Goal: Obtain resource: Download file/media

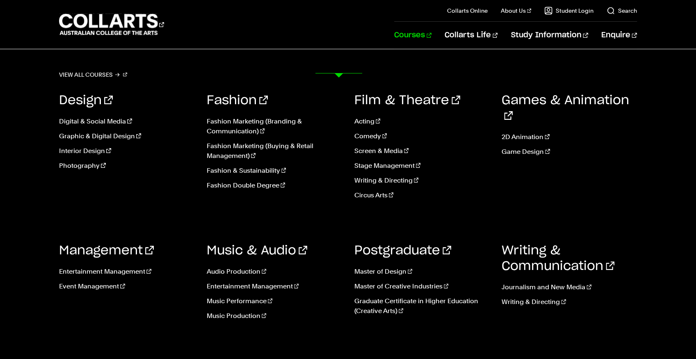
click at [394, 49] on link "Courses" at bounding box center [412, 35] width 37 height 27
click at [403, 156] on link "Screen & Media" at bounding box center [421, 151] width 135 height 10
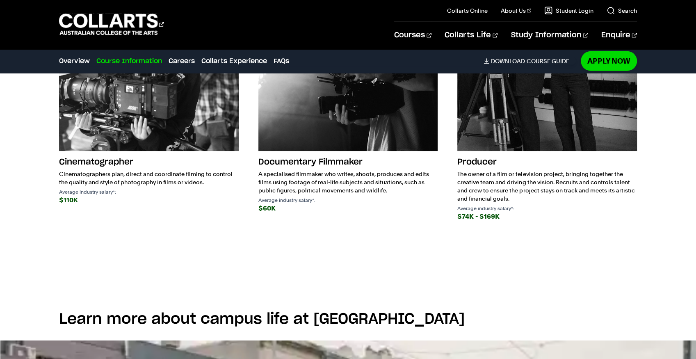
scroll to position [1313, 0]
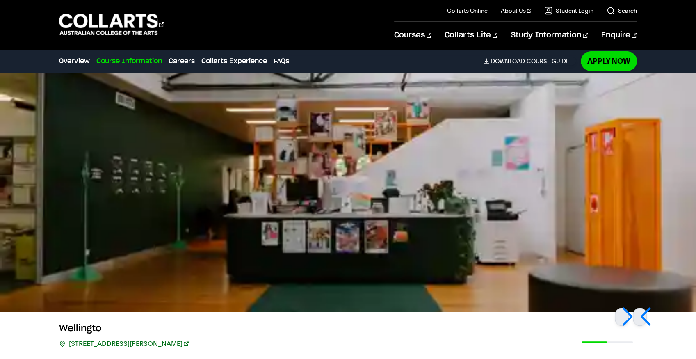
scroll to position [2173, 0]
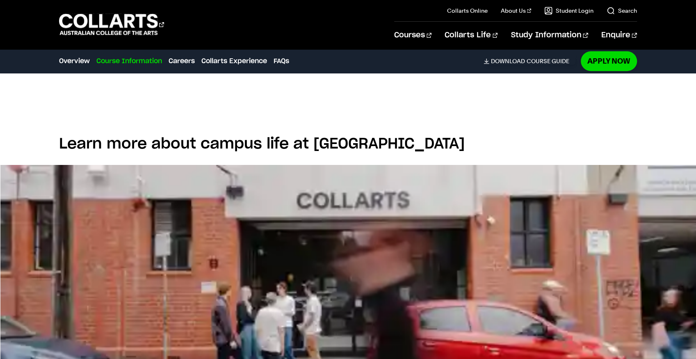
scroll to position [2279, 0]
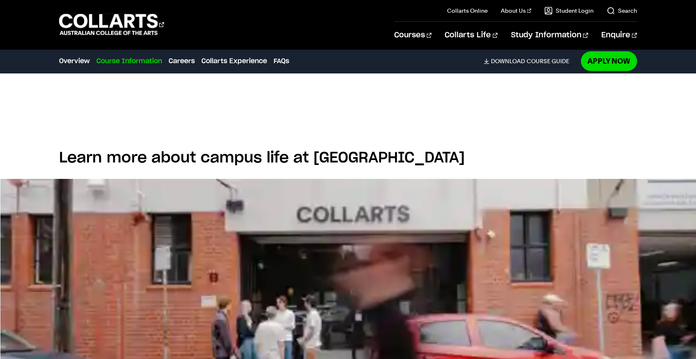
checkbox input "true"
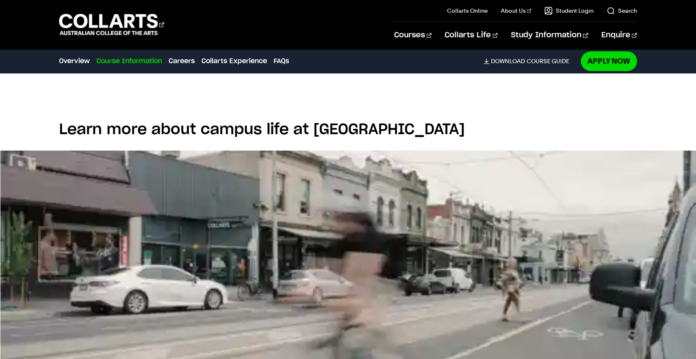
scroll to position [2553, 0]
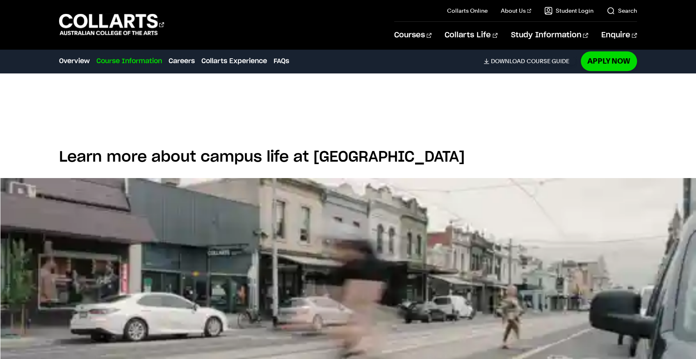
checkbox input "false"
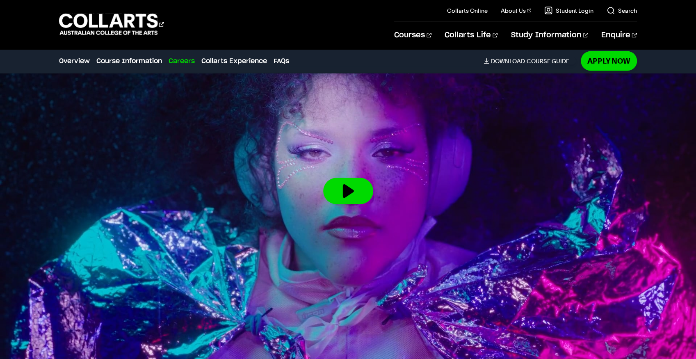
scroll to position [3264, 0]
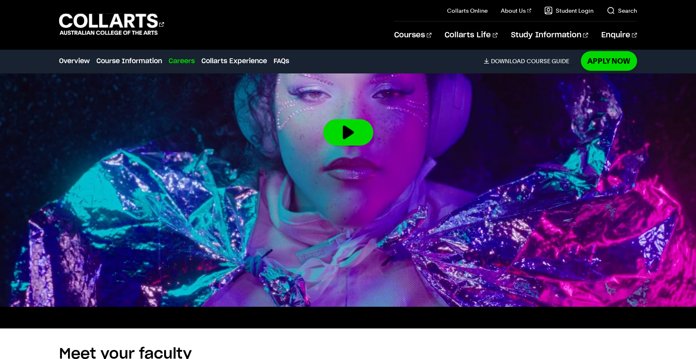
drag, startPoint x: 200, startPoint y: 252, endPoint x: 184, endPoint y: 243, distance: 18.4
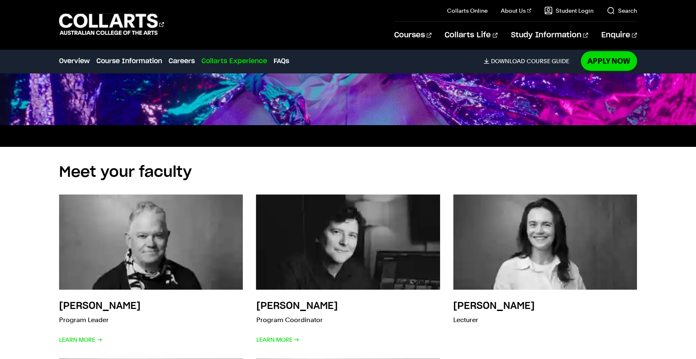
scroll to position [3456, 0]
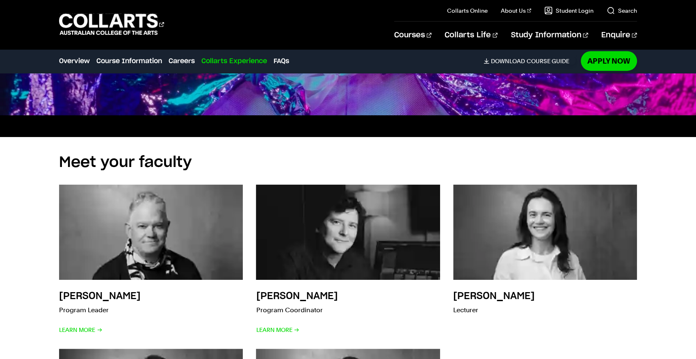
drag, startPoint x: 184, startPoint y: 243, endPoint x: 176, endPoint y: 243, distance: 7.8
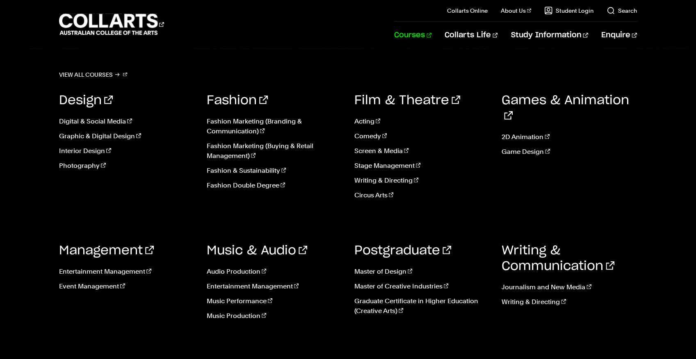
drag, startPoint x: 176, startPoint y: 243, endPoint x: 345, endPoint y: 54, distance: 253.4
click at [394, 49] on link "Courses" at bounding box center [412, 35] width 37 height 27
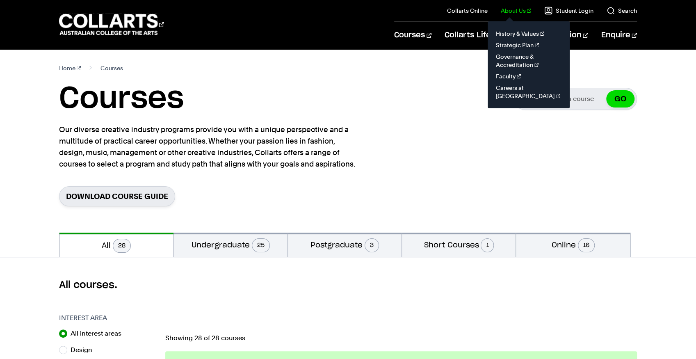
click at [501, 15] on link "About Us" at bounding box center [516, 11] width 30 height 8
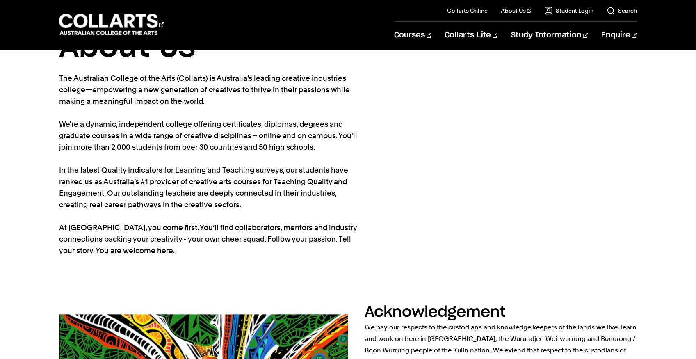
scroll to position [55, 0]
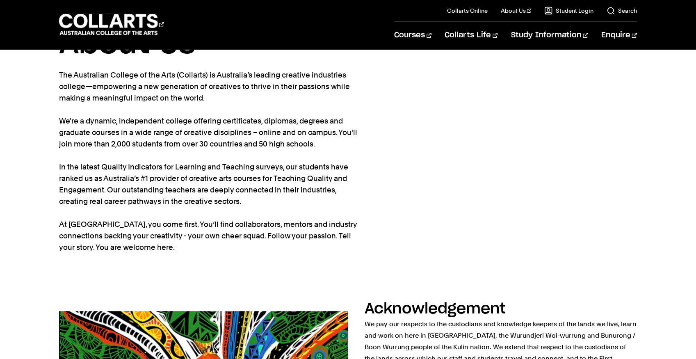
click at [359, 211] on p "The Australian College of the Arts (Collarts) is Australia’s leading creative i…" at bounding box center [208, 161] width 299 height 184
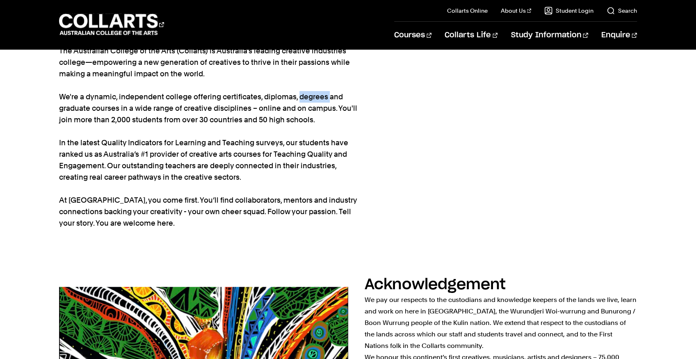
scroll to position [191, 0]
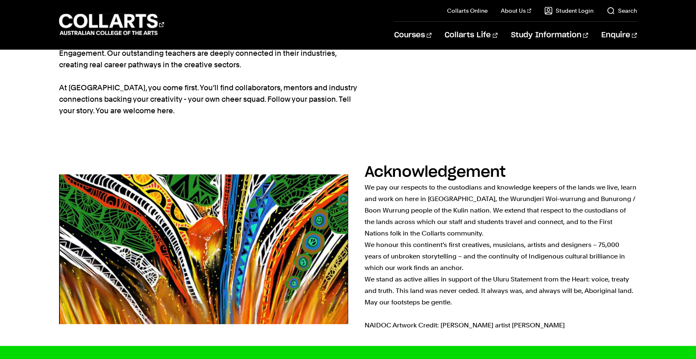
click at [541, 153] on section "Home About Us About Us The Australian College of the Arts (Collarts) is Austral…" at bounding box center [348, 5] width 578 height 295
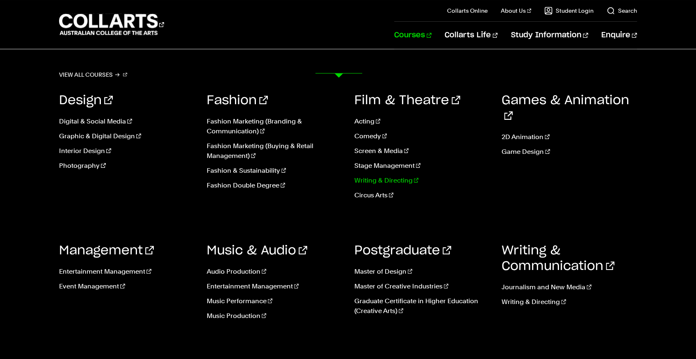
click at [441, 185] on link "Writing & Directing" at bounding box center [421, 181] width 135 height 10
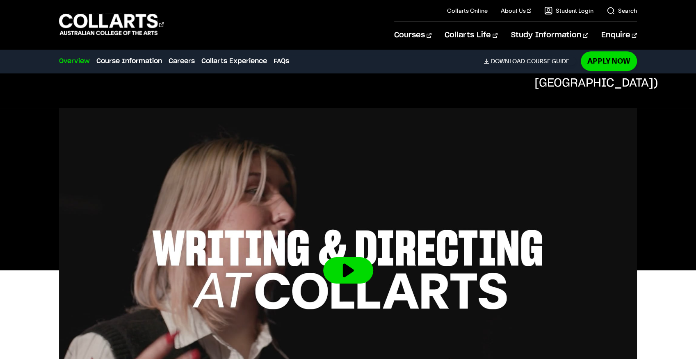
scroll to position [246, 0]
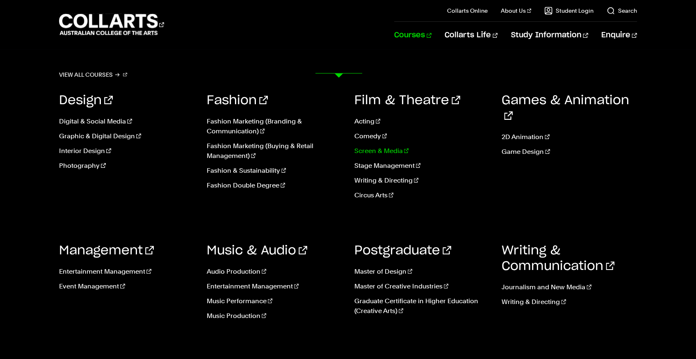
click at [401, 156] on link "Screen & Media" at bounding box center [421, 151] width 135 height 10
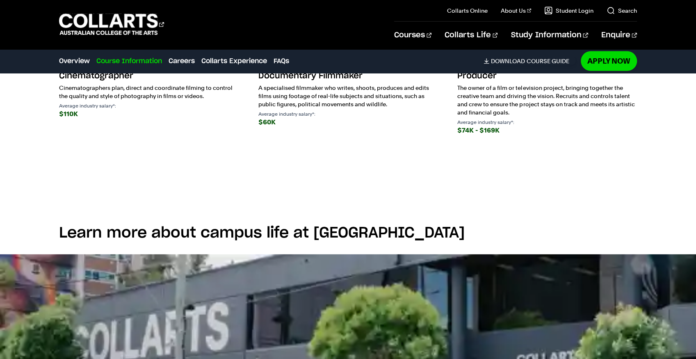
scroll to position [1396, 0]
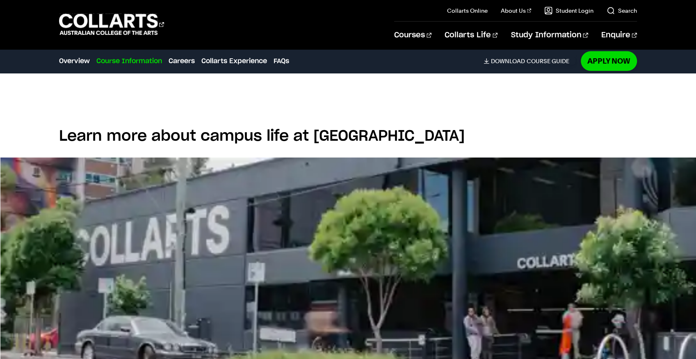
scroll to position [1743, 0]
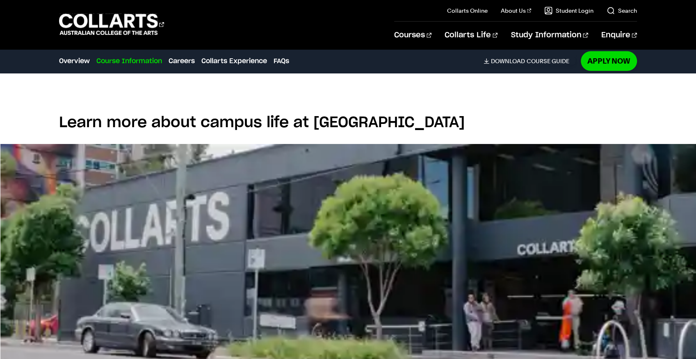
drag, startPoint x: 464, startPoint y: 276, endPoint x: 366, endPoint y: 281, distance: 97.8
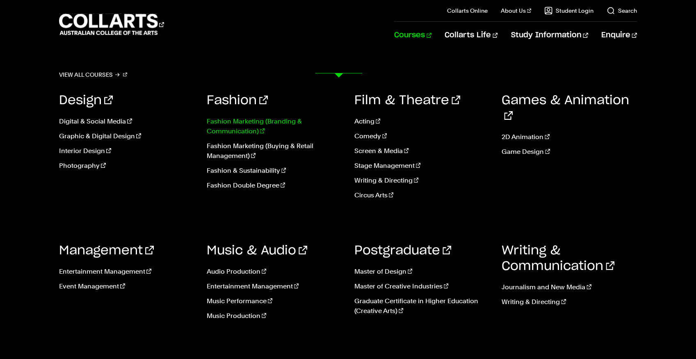
scroll to position [1934, 0]
click at [370, 156] on link "Screen & Media" at bounding box center [421, 151] width 135 height 10
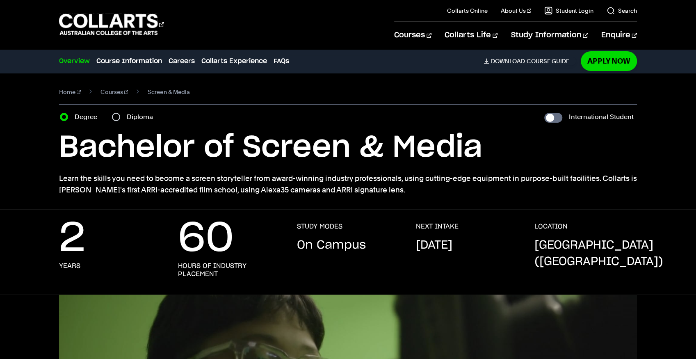
click at [77, 123] on div "Degree" at bounding box center [81, 116] width 42 height 11
click at [83, 123] on label "Degree" at bounding box center [88, 116] width 27 height 11
click at [68, 121] on input "Degree" at bounding box center [64, 117] width 8 height 8
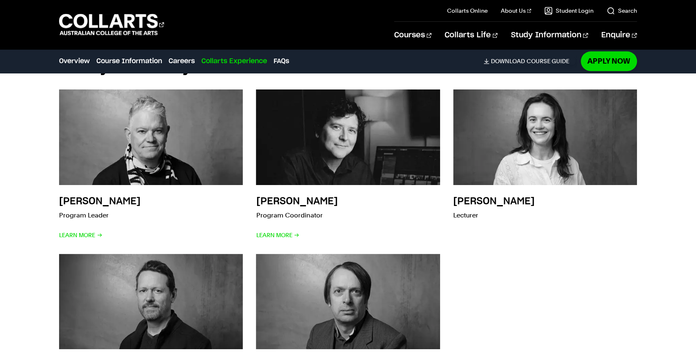
scroll to position [2762, 0]
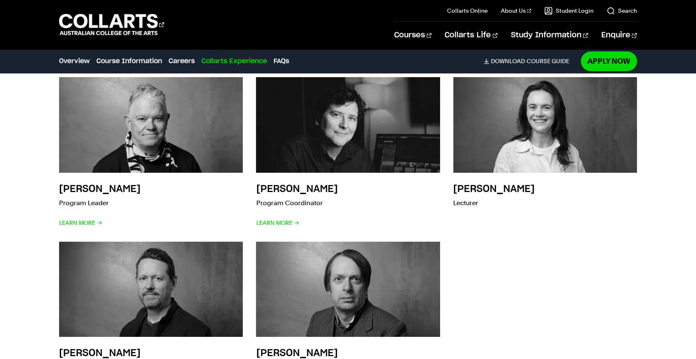
drag, startPoint x: 255, startPoint y: 186, endPoint x: 264, endPoint y: 180, distance: 11.2
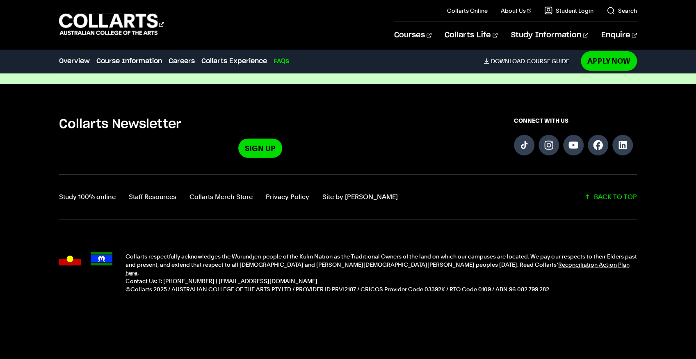
scroll to position [4485, 0]
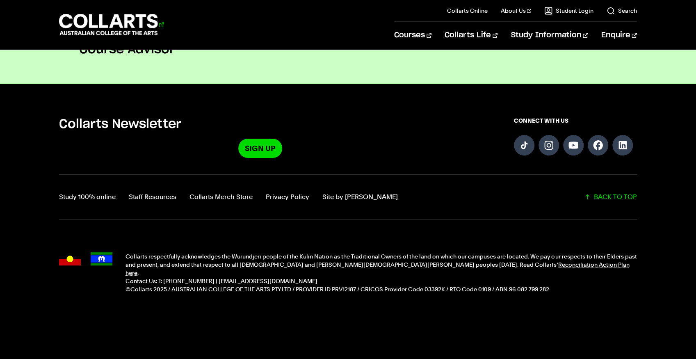
scroll to position [821, 0]
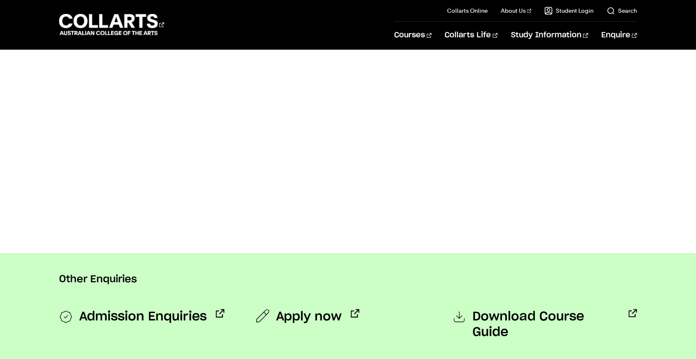
scroll to position [684, 0]
